Goal: Check status: Check status

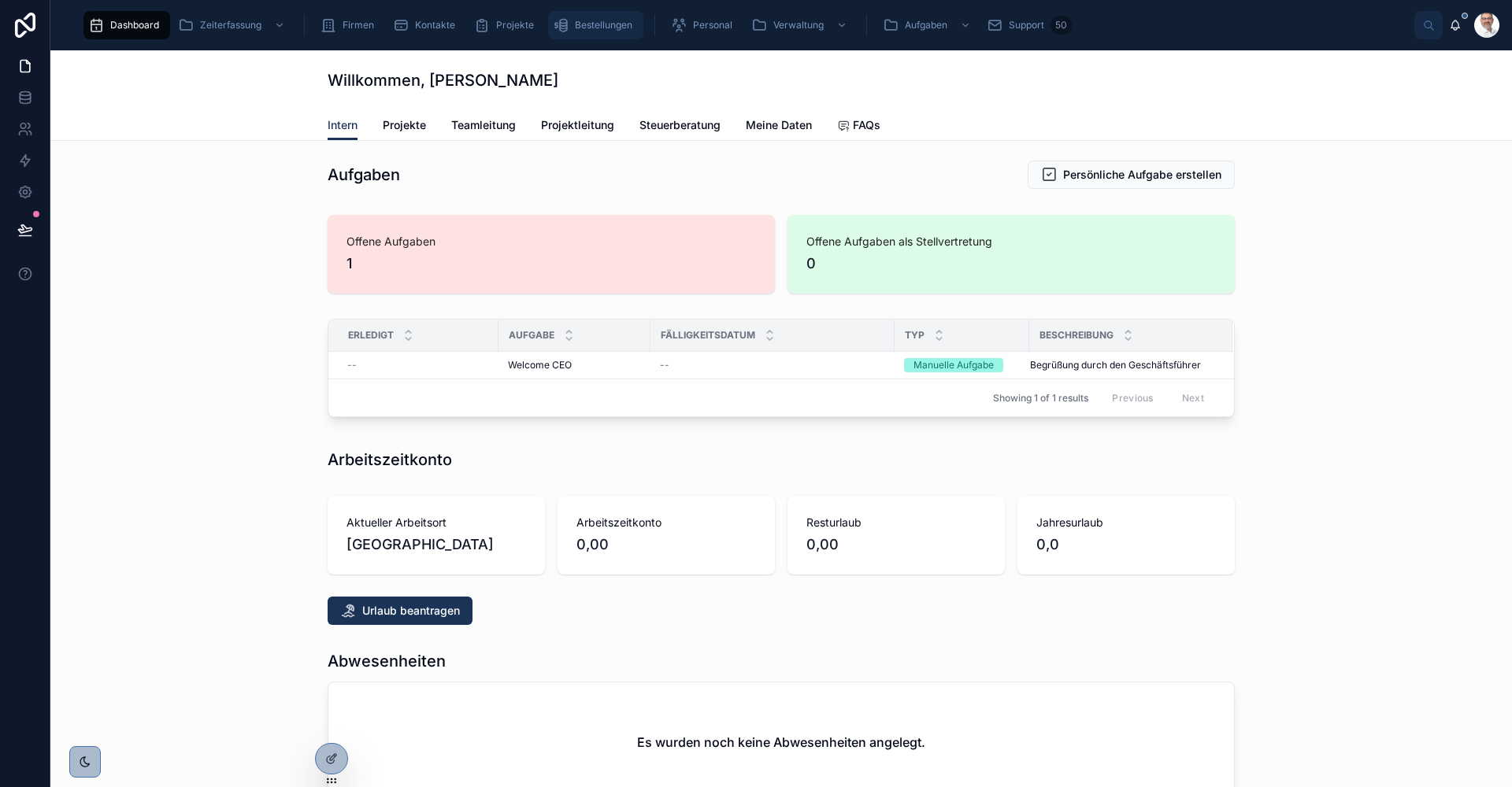
click at [604, 26] on span "Bestellungen" at bounding box center [603, 25] width 57 height 13
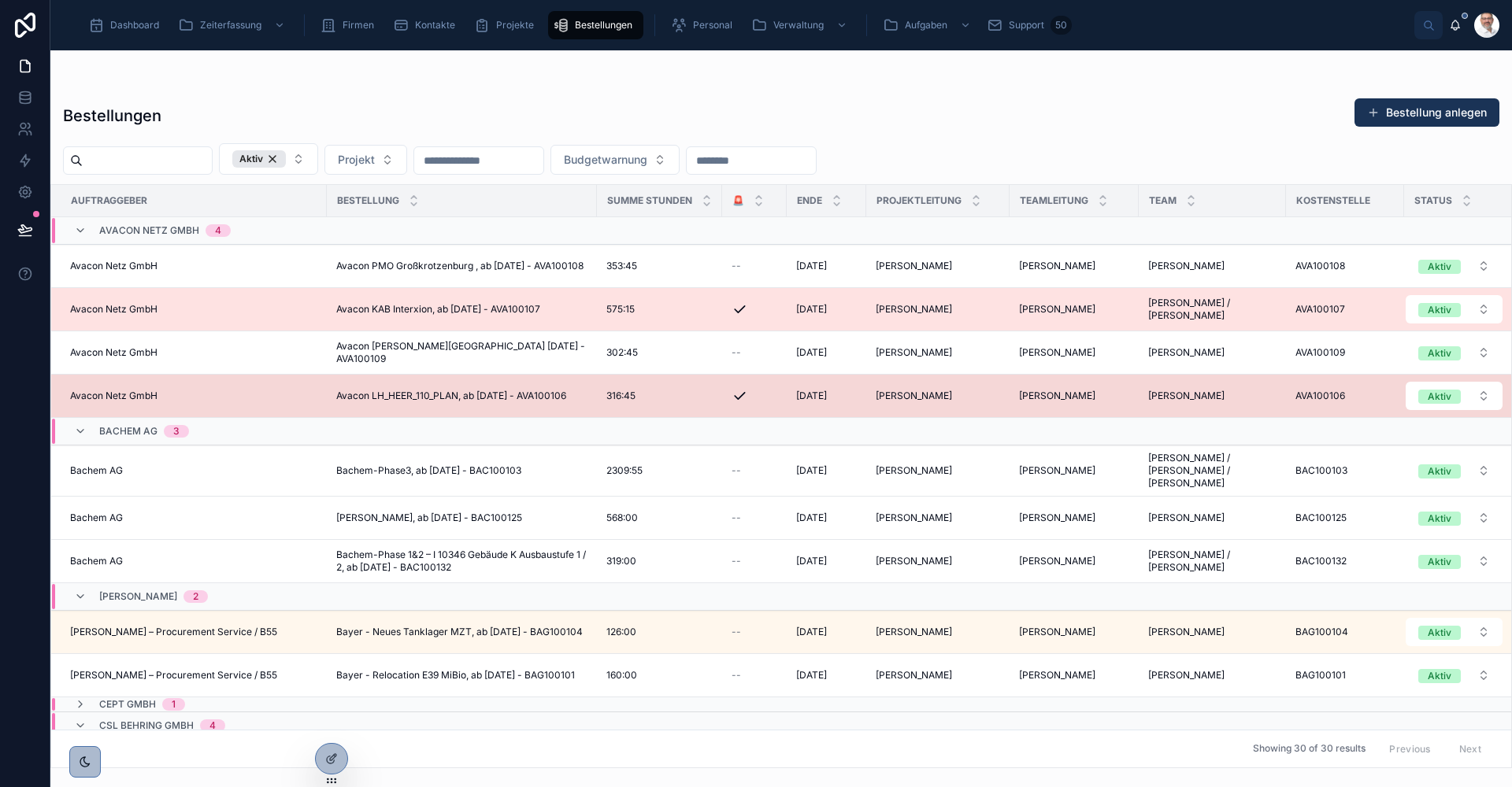
click at [501, 307] on span "Avacon KAB Interxion, ab [DATE] - AVA100107" at bounding box center [437, 310] width 204 height 13
